Goal: Information Seeking & Learning: Learn about a topic

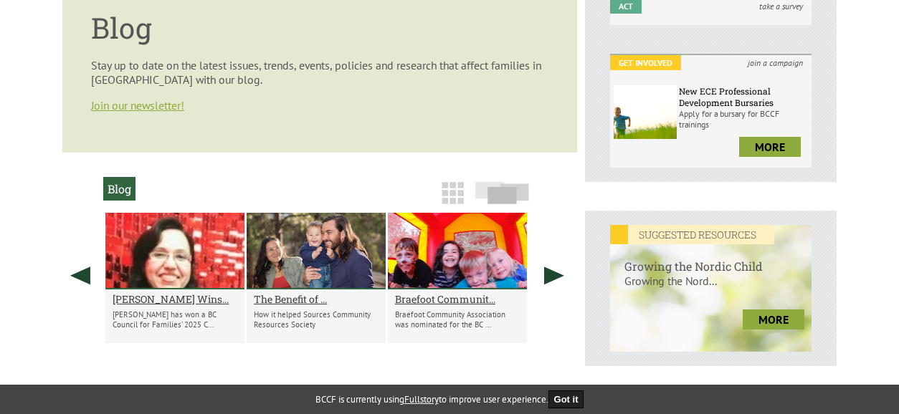
scroll to position [406, 0]
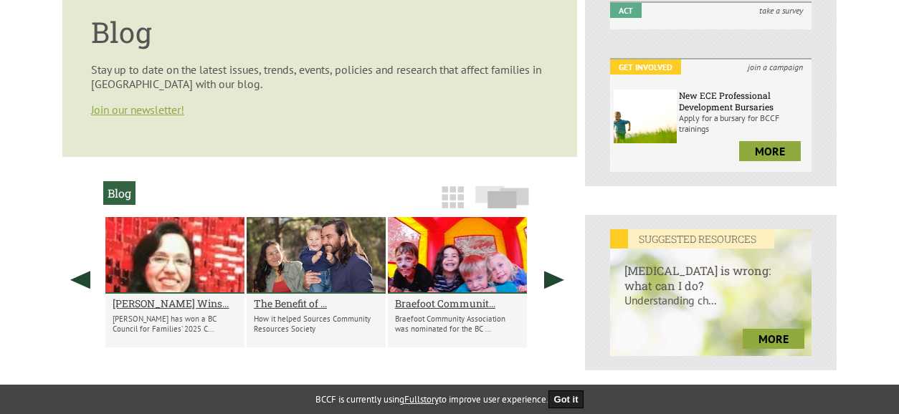
click at [746, 328] on div "Child Abuse is wrong: what can I do? Understanding ch... more" at bounding box center [710, 303] width 201 height 108
click at [773, 346] on link "more" at bounding box center [774, 339] width 62 height 20
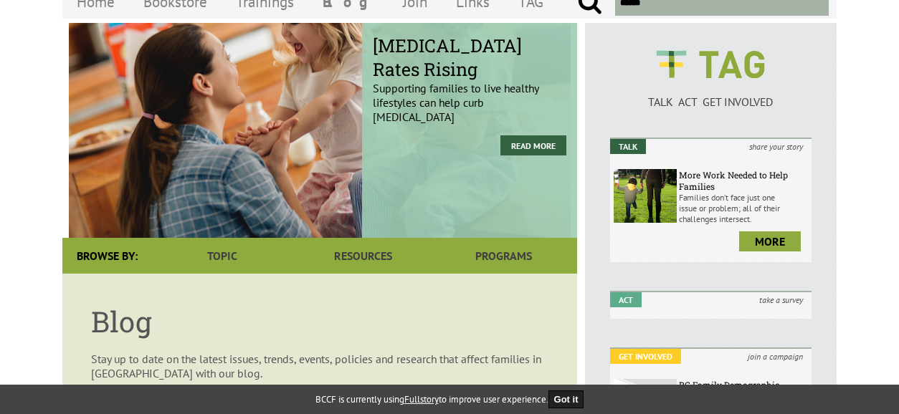
scroll to position [115, 0]
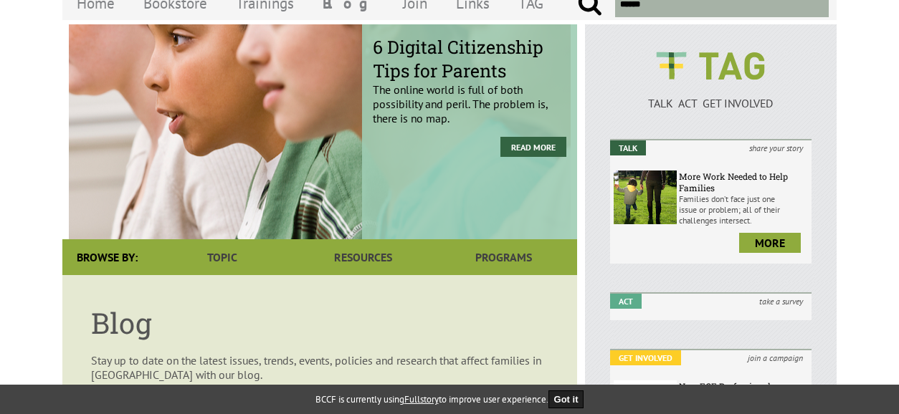
click at [499, 140] on div "Childhood Trauma Linked to Health Problems A child may not remember traumatic e…" at bounding box center [577, 131] width 3088 height 215
click at [499, 140] on div "6 Digital Citizenship Tips for Parents The online world is full of both possibi…" at bounding box center [469, 131] width 215 height 215
click at [515, 144] on link "Read More" at bounding box center [533, 147] width 66 height 20
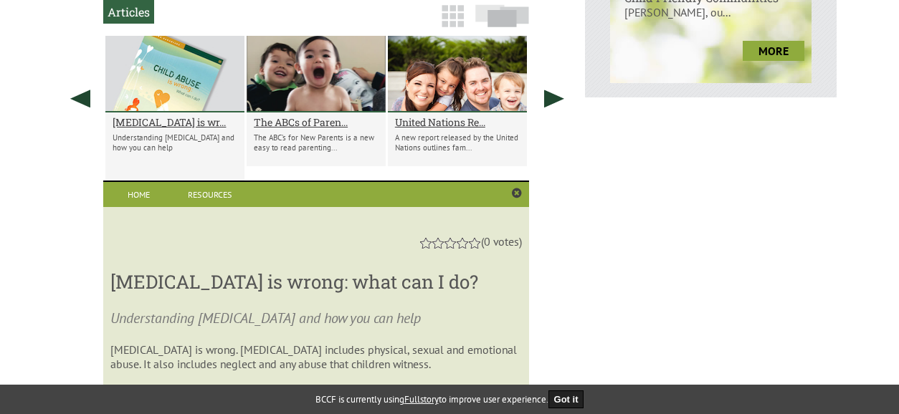
scroll to position [678, 0]
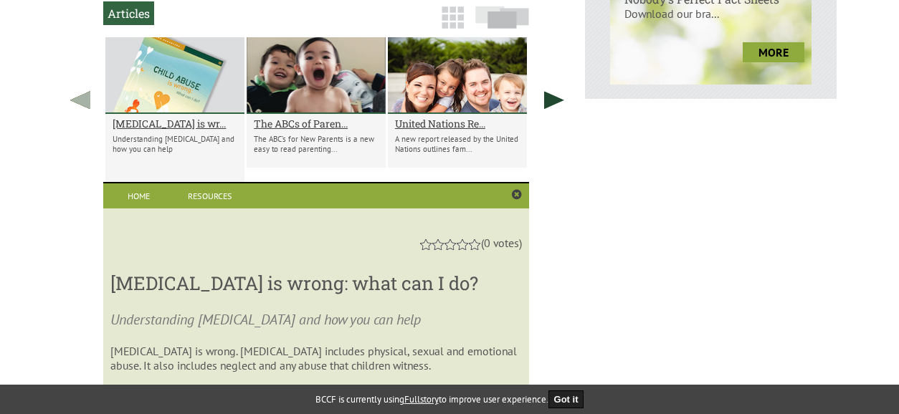
click at [80, 103] on link at bounding box center [80, 99] width 36 height 125
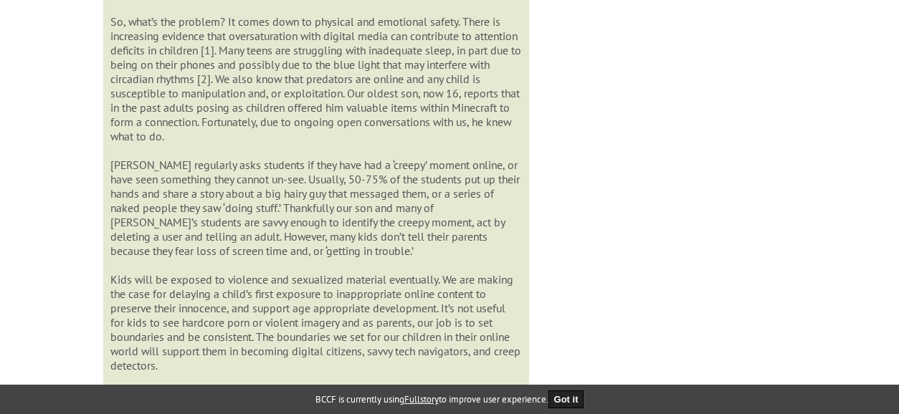
scroll to position [1067, 0]
